Goal: Find specific page/section

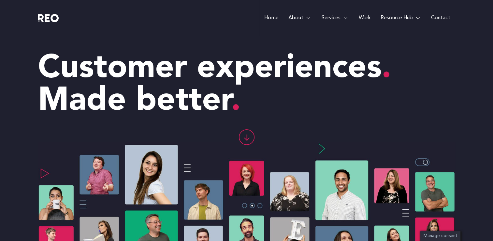
click at [363, 20] on link "Work" at bounding box center [365, 18] width 22 height 36
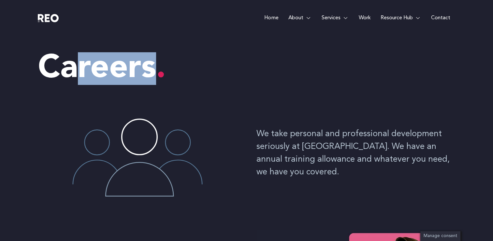
drag, startPoint x: 0, startPoint y: 0, endPoint x: 122, endPoint y: 114, distance: 166.6
drag, startPoint x: 122, startPoint y: 114, endPoint x: 173, endPoint y: 126, distance: 52.9
click at [173, 126] on img at bounding box center [137, 155] width 130 height 82
click at [172, 77] on h1 "Careers" at bounding box center [246, 68] width 417 height 33
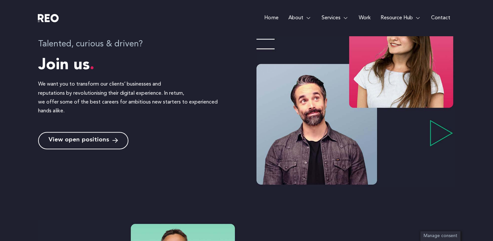
scroll to position [230, 0]
